Goal: Task Accomplishment & Management: Use online tool/utility

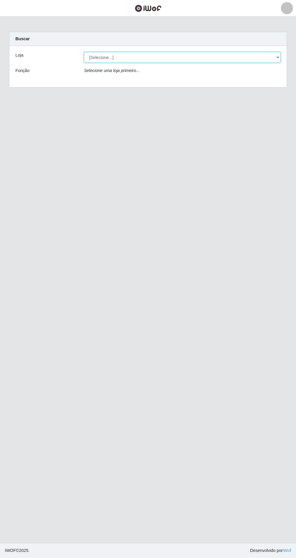
click at [110, 57] on select "[Selecione...] Extrabom - Loja 05 [GEOGRAPHIC_DATA]" at bounding box center [182, 57] width 197 height 11
click at [161, 56] on select "[Selecione...] Extrabom - Loja 05 [GEOGRAPHIC_DATA]" at bounding box center [182, 57] width 197 height 11
select select "494"
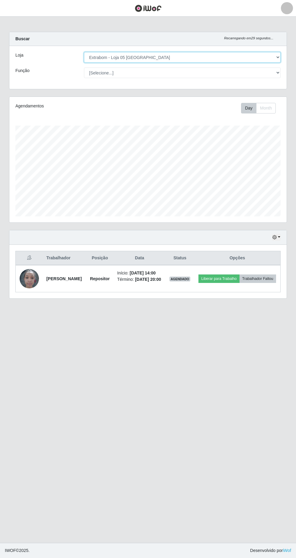
scroll to position [125, 278]
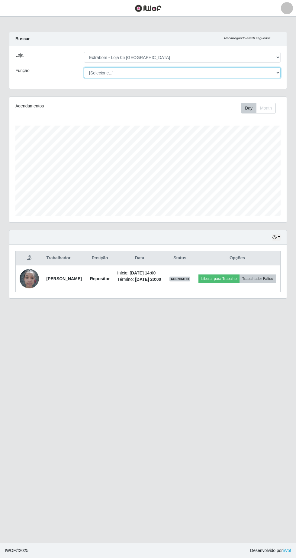
click at [110, 70] on select "[Selecione...] Repositor Repositor + Repositor ++" at bounding box center [182, 72] width 197 height 11
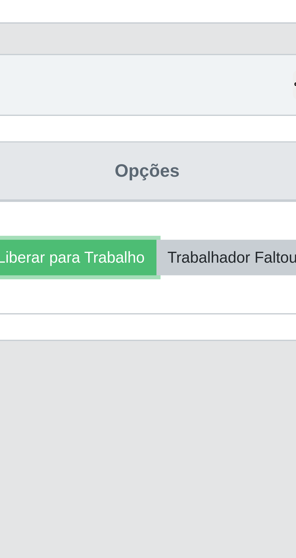
click at [239, 278] on button "Liberar para Trabalho" at bounding box center [219, 278] width 41 height 8
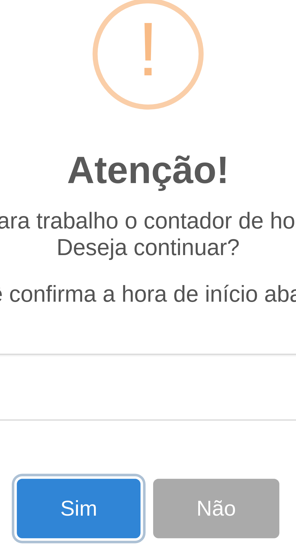
click at [133, 337] on button "Sim" at bounding box center [131, 338] width 29 height 14
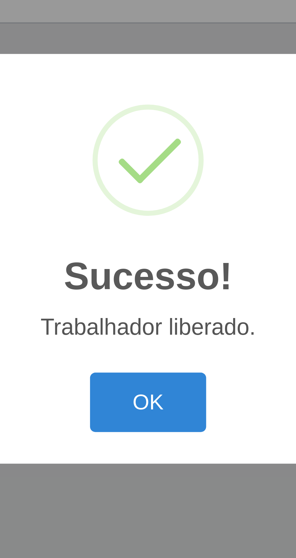
click at [155, 311] on button "OK" at bounding box center [148, 313] width 28 height 14
